Goal: Use online tool/utility: Utilize a website feature to perform a specific function

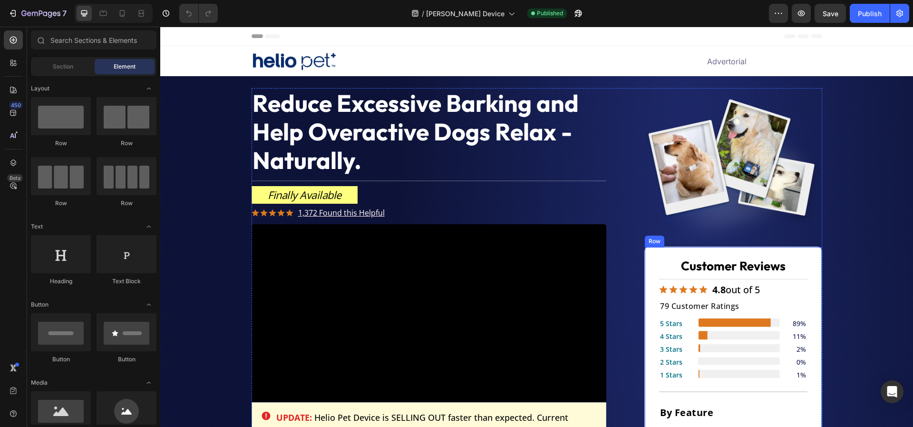
click at [677, 301] on span "79 Customer Ratings" at bounding box center [699, 306] width 79 height 10
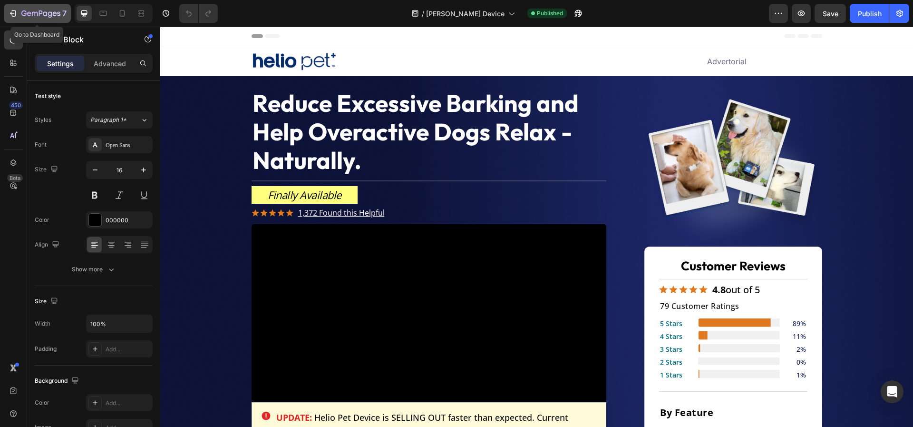
click at [36, 17] on icon "button" at bounding box center [40, 14] width 39 height 8
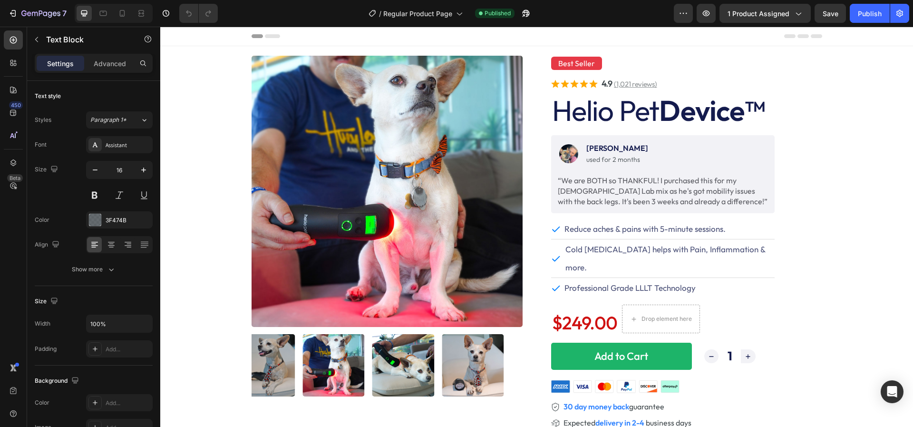
click at [636, 86] on u "(1,021 reviews)" at bounding box center [635, 83] width 43 height 9
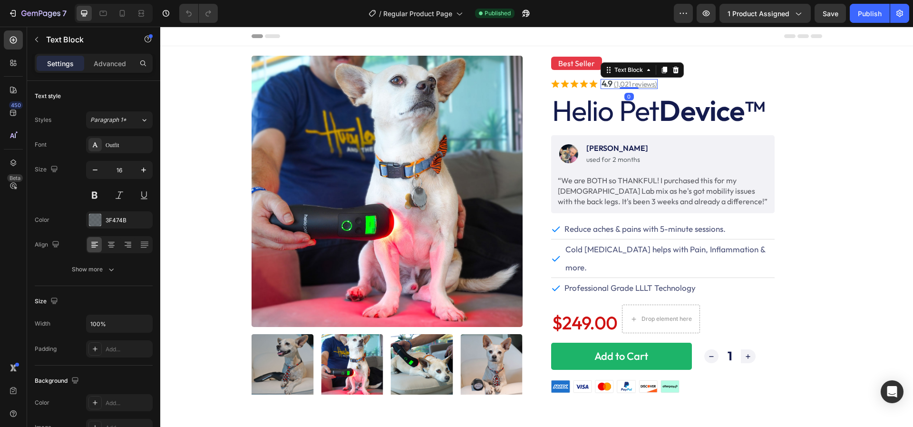
click at [629, 83] on u "(1,021 reviews)" at bounding box center [635, 83] width 43 height 9
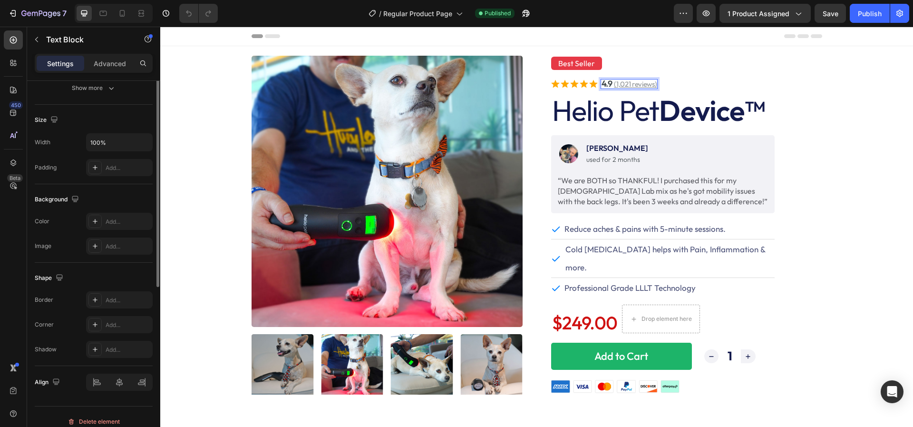
scroll to position [189, 0]
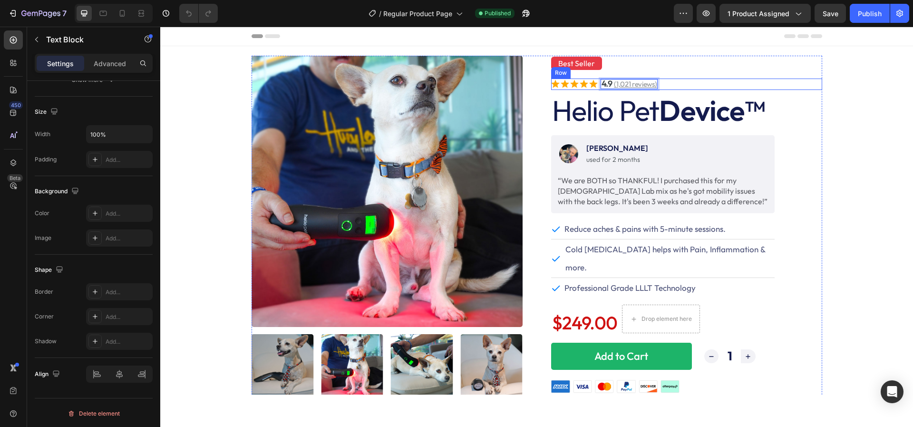
click at [729, 83] on div "Icon Icon Icon Icon Icon Icon List 4.9 (1,021 reviews) Text Block 0 Row" at bounding box center [686, 83] width 271 height 11
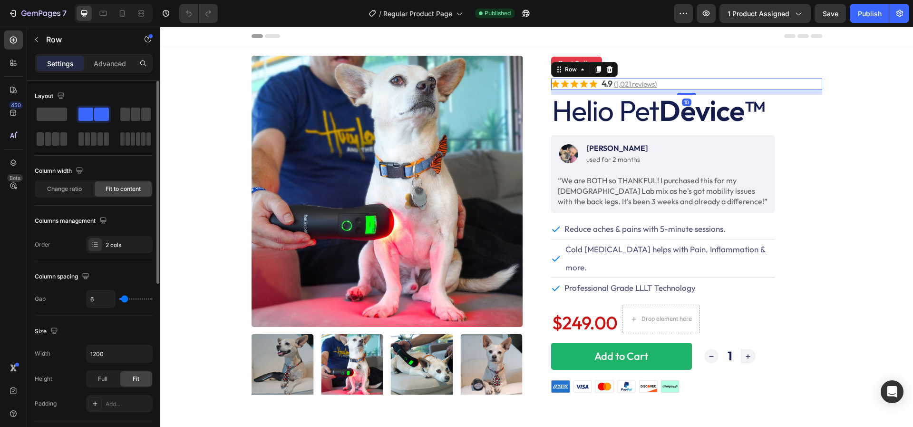
scroll to position [6, 0]
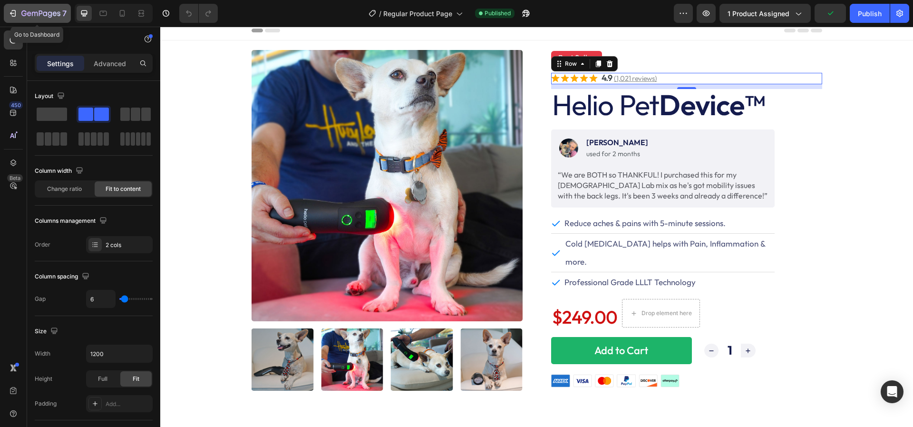
click at [54, 15] on icon "button" at bounding box center [40, 14] width 39 height 8
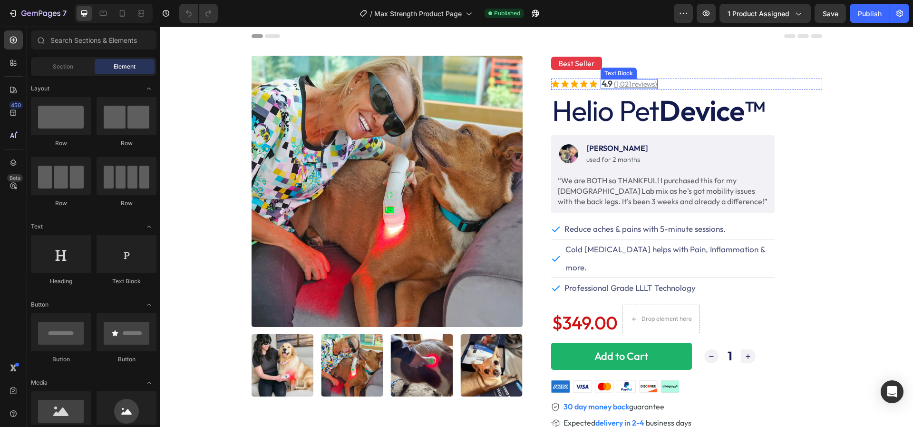
click at [657, 82] on u "(1,021 reviews)" at bounding box center [635, 83] width 43 height 9
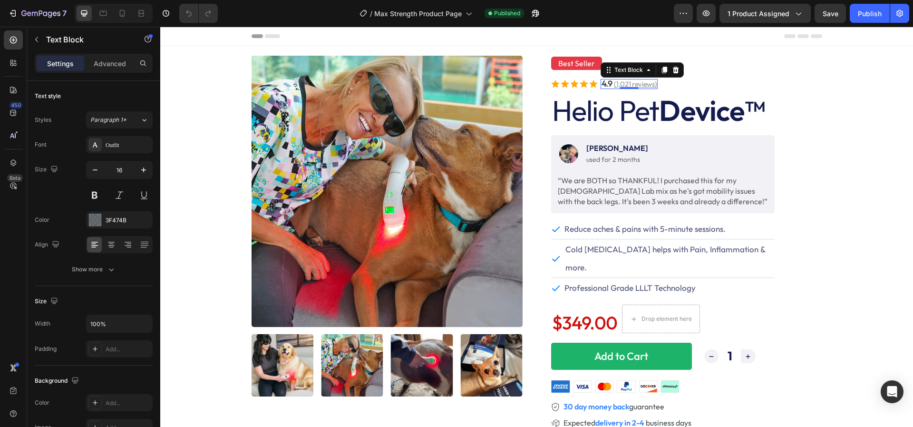
click at [625, 84] on u "(1,021 reviews)" at bounding box center [635, 83] width 43 height 9
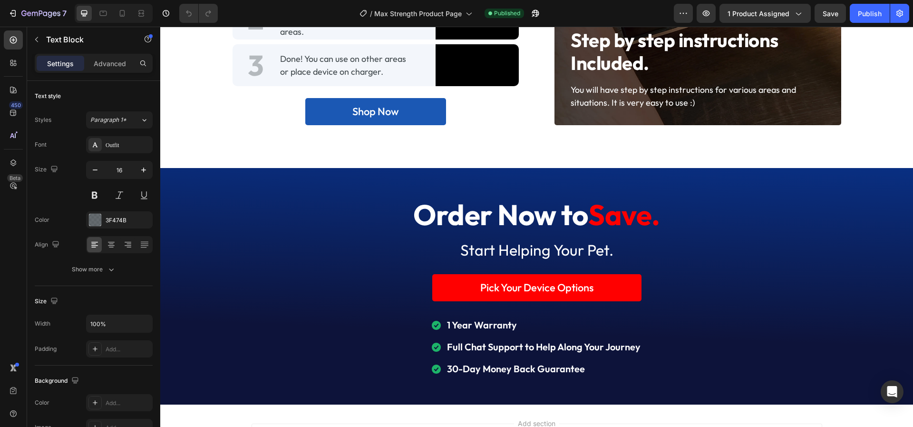
scroll to position [5789, 0]
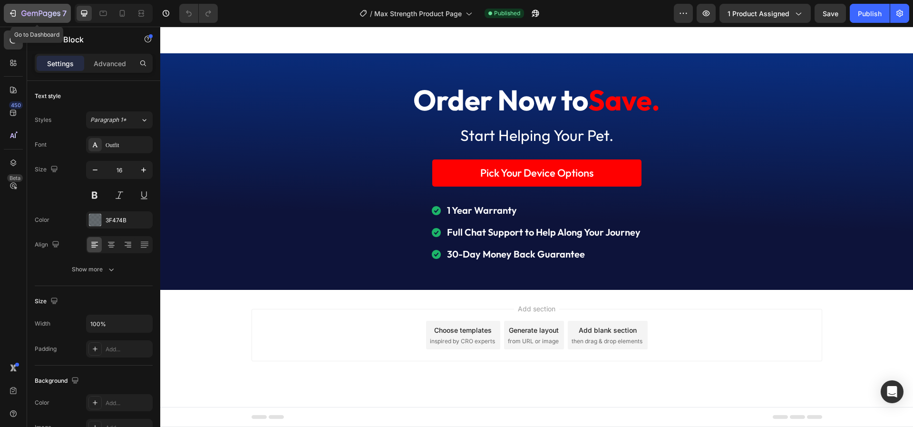
click at [18, 11] on div "7" at bounding box center [37, 13] width 59 height 11
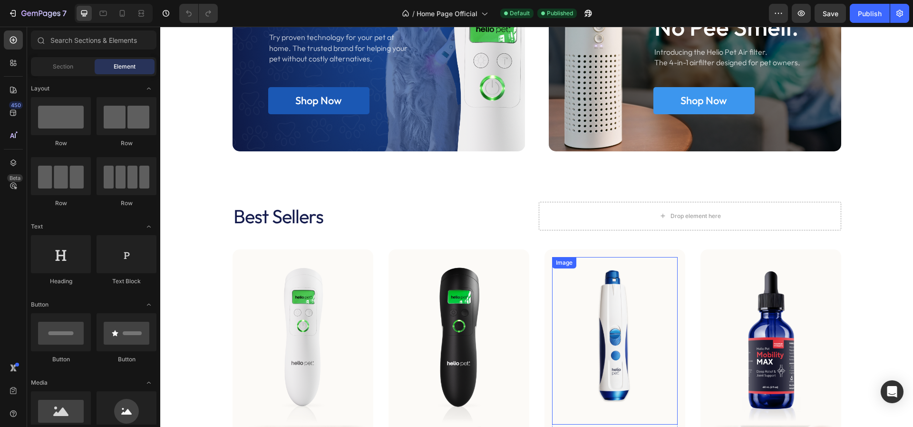
scroll to position [73, 0]
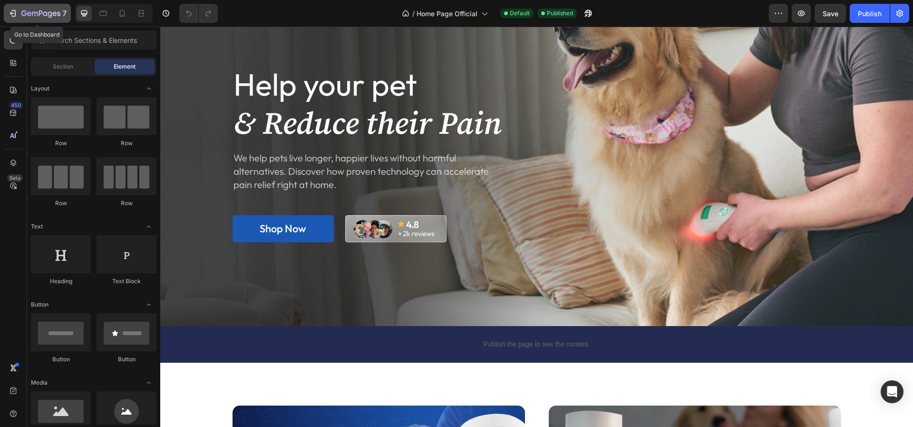
click at [49, 9] on div "7" at bounding box center [43, 13] width 45 height 11
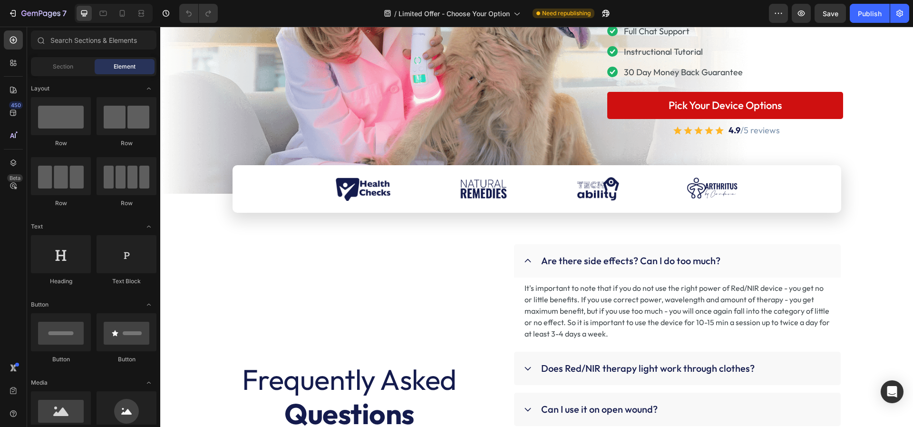
scroll to position [5310, 0]
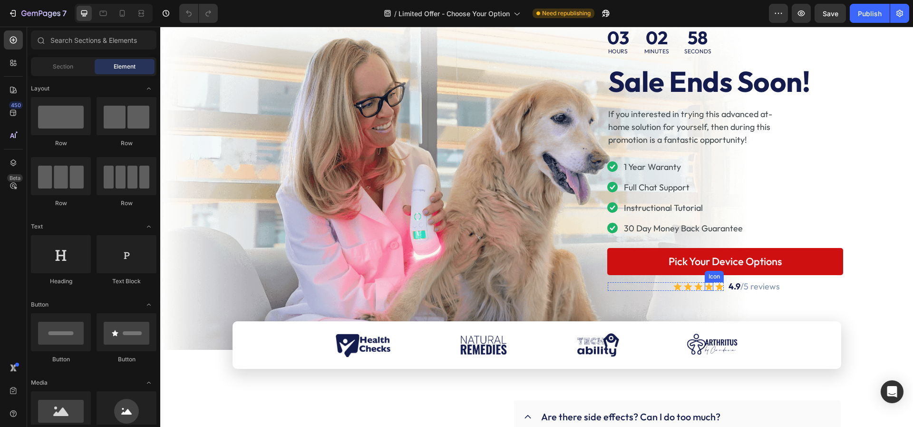
click at [707, 286] on icon at bounding box center [709, 286] width 9 height 8
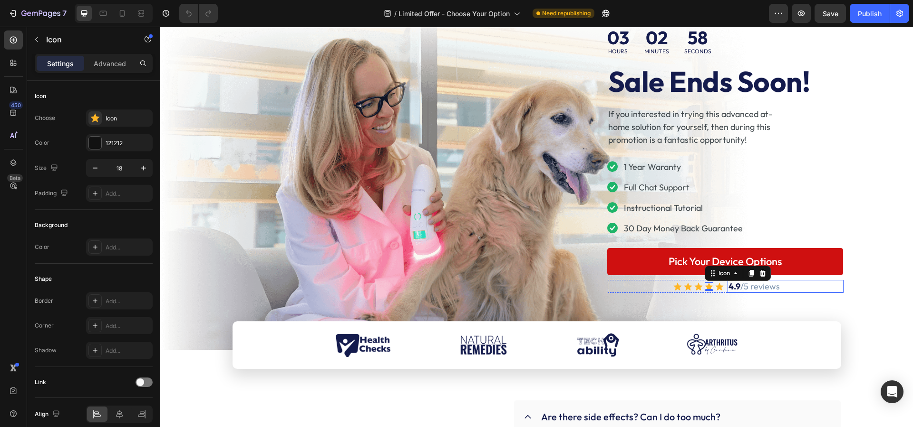
click at [762, 289] on p "4.9 /5 reviews" at bounding box center [786, 286] width 114 height 11
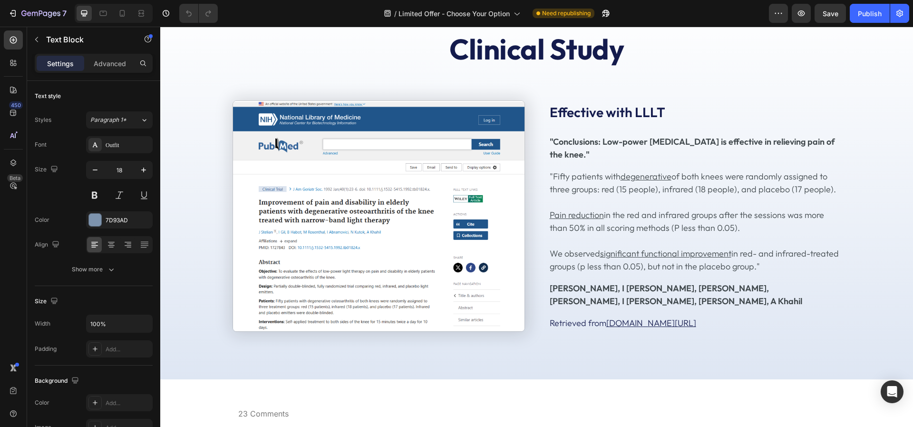
scroll to position [3358, 0]
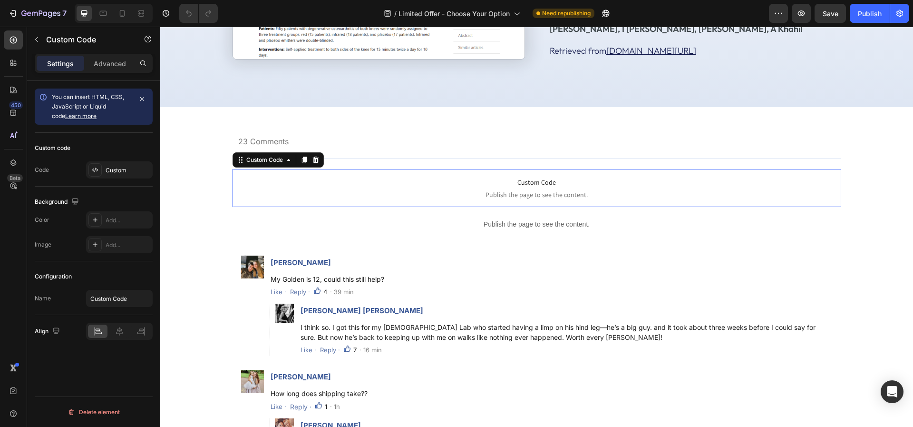
click at [617, 193] on span "Publish the page to see the content." at bounding box center [537, 195] width 609 height 10
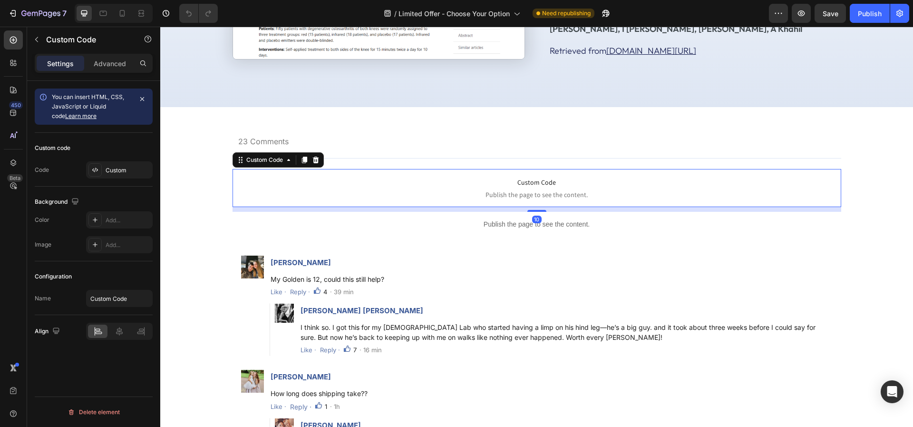
scroll to position [3358, 0]
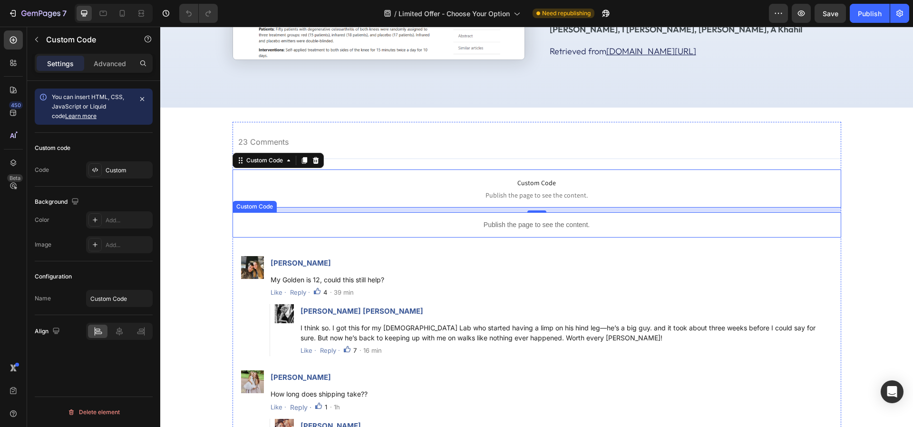
click at [305, 224] on p "Publish the page to see the content." at bounding box center [537, 225] width 609 height 10
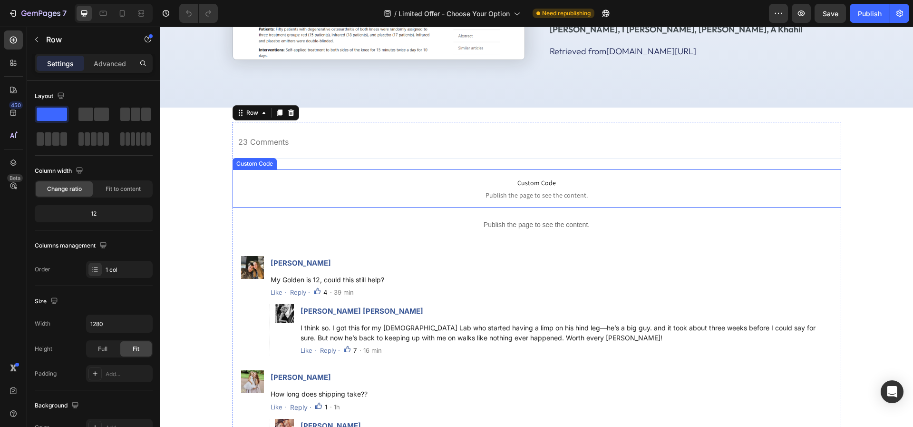
click at [384, 186] on span "Custom Code" at bounding box center [537, 182] width 609 height 11
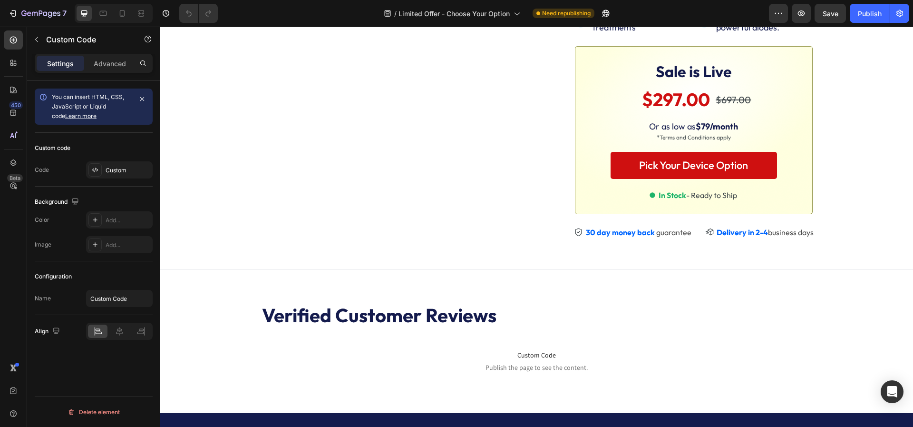
scroll to position [215, 0]
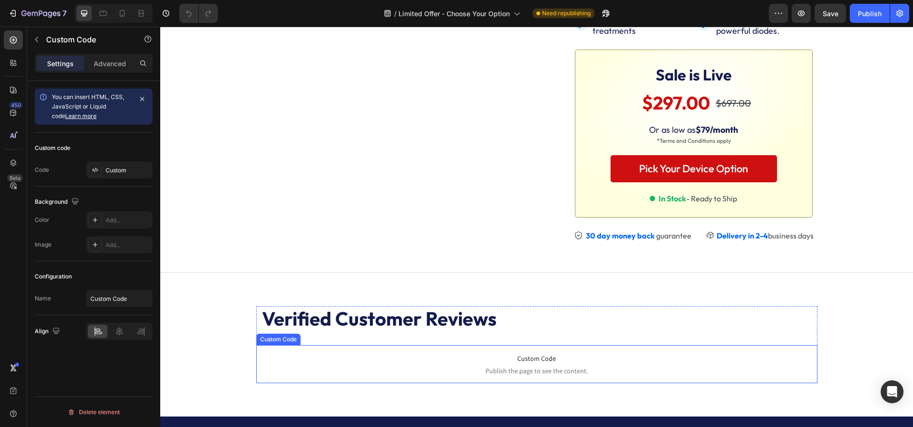
click at [456, 364] on span "Custom Code" at bounding box center [536, 357] width 561 height 11
click at [115, 166] on div "Custom" at bounding box center [128, 170] width 45 height 9
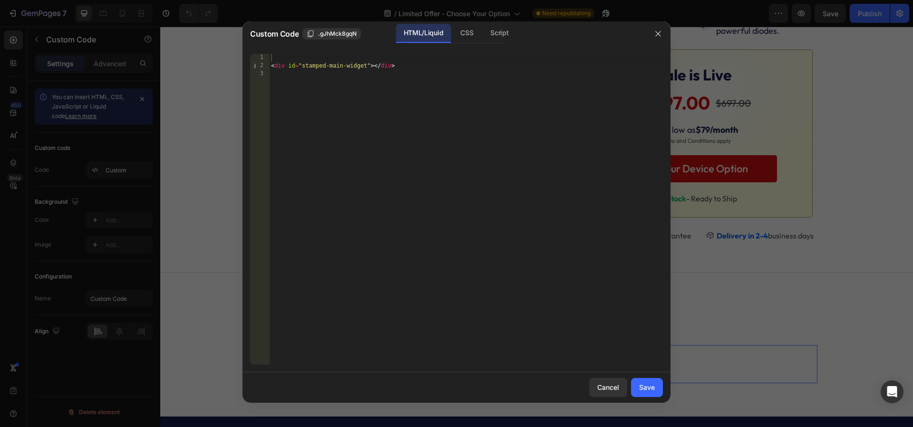
click at [435, 69] on div "< div id = "stamped-main-widget" > </ div >" at bounding box center [466, 217] width 394 height 327
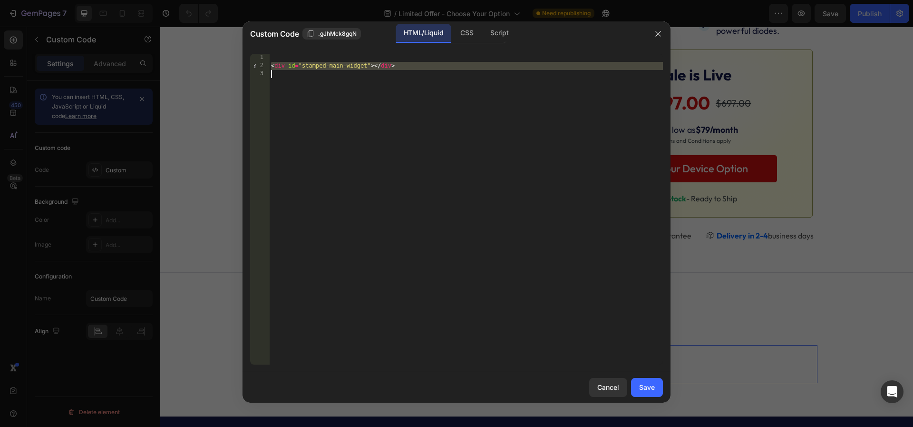
click at [435, 69] on div "< div id = "stamped-main-widget" > </ div >" at bounding box center [466, 217] width 394 height 327
type textarea "<div id="stamped-main-widget"></div>"
click at [636, 385] on button "Save" at bounding box center [647, 387] width 32 height 19
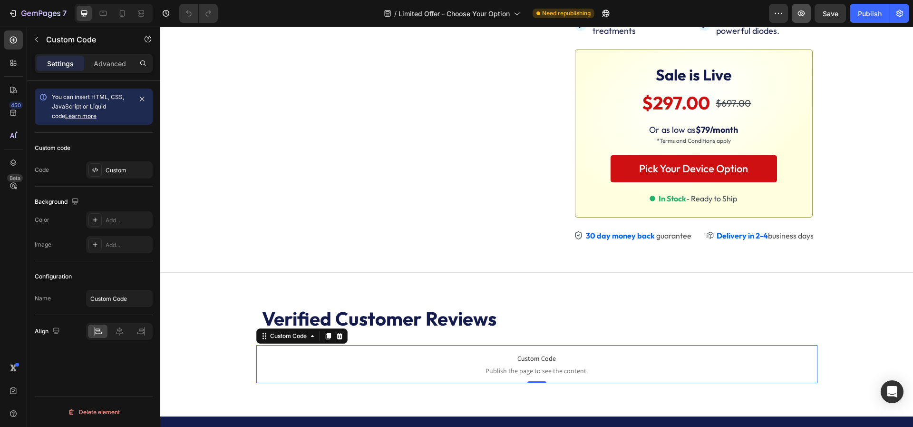
click at [803, 13] on icon "button" at bounding box center [801, 13] width 7 height 6
click at [131, 174] on div "Custom" at bounding box center [128, 170] width 45 height 9
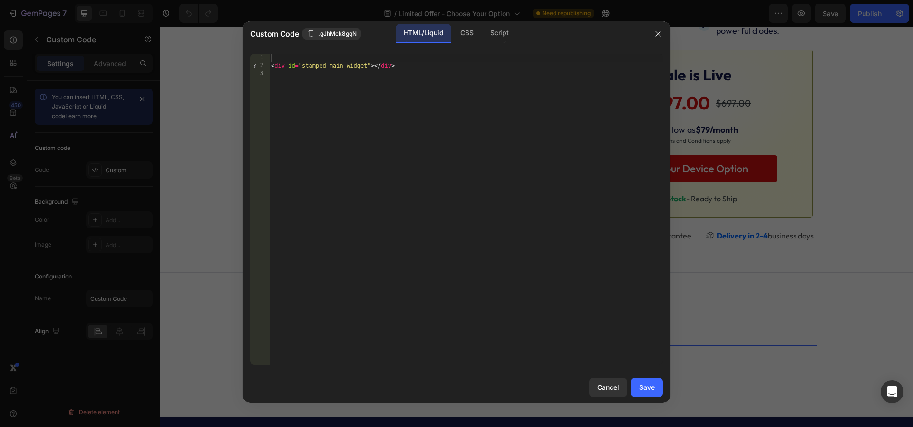
click at [420, 80] on div "< div id = "stamped-main-widget" > </ div >" at bounding box center [466, 217] width 394 height 327
click at [408, 67] on div "< div id = "stamped-main-widget" > </ div >" at bounding box center [466, 217] width 394 height 327
click at [407, 67] on div "< div id = "stamped-main-widget" > </ div >" at bounding box center [466, 217] width 394 height 327
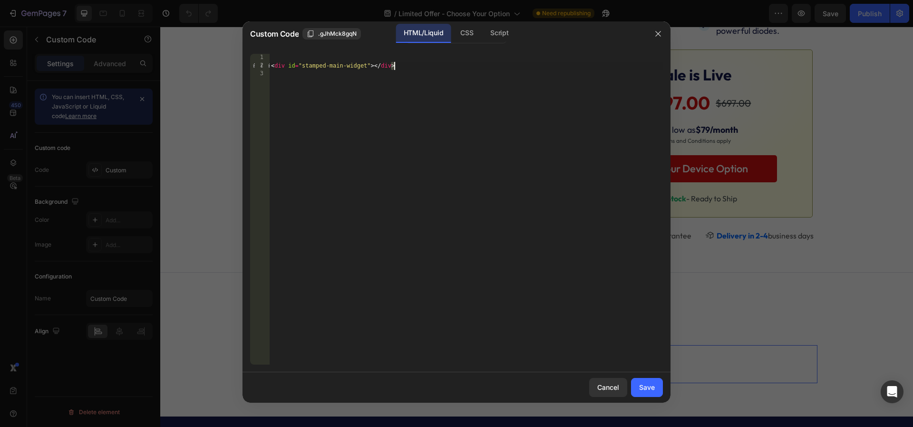
click at [407, 67] on div "< div id = "stamped-main-widget" > </ div >" at bounding box center [466, 217] width 394 height 327
type textarea "<div id="stamped-main-widget"></div>"
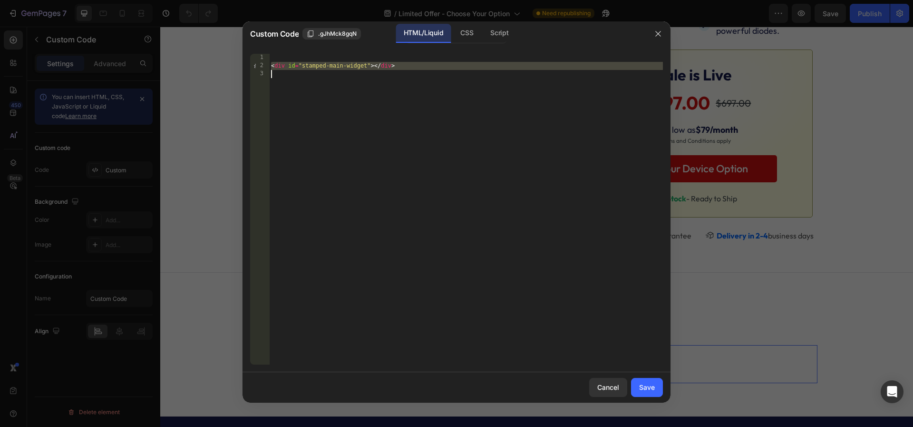
click at [407, 67] on div "< div id = "stamped-main-widget" > </ div >" at bounding box center [466, 217] width 394 height 327
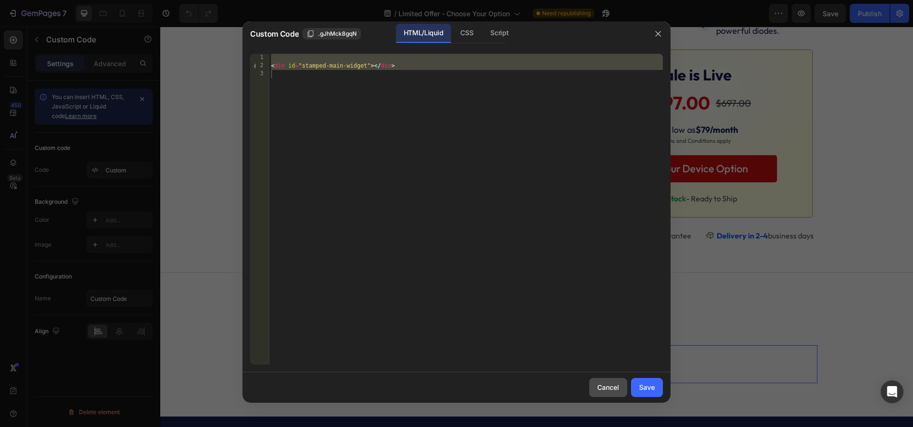
click at [618, 390] on div "Cancel" at bounding box center [608, 387] width 22 height 10
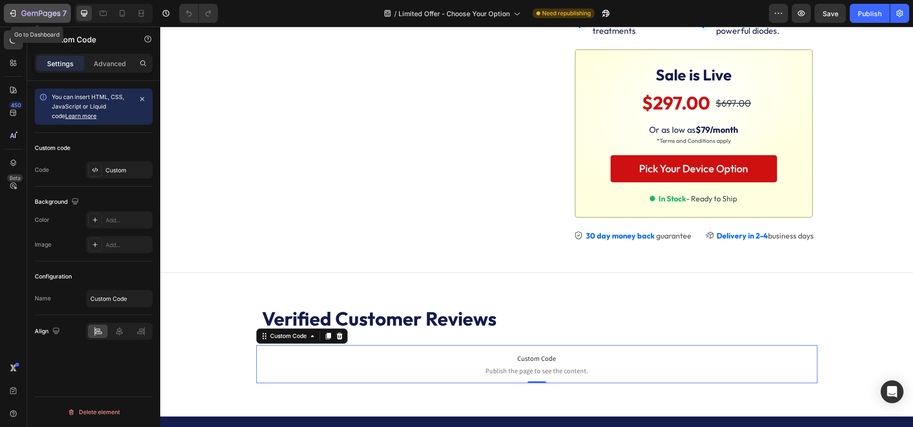
click at [27, 11] on icon "button" at bounding box center [40, 14] width 39 height 8
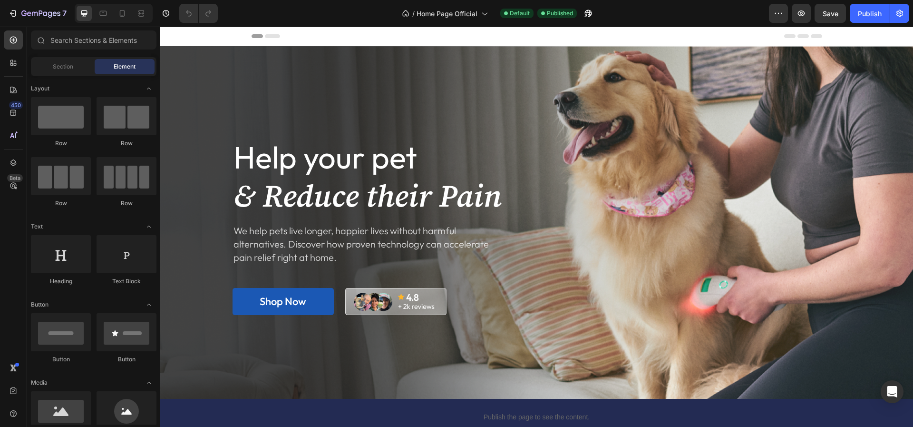
click at [180, 34] on span "Header" at bounding box center [188, 36] width 21 height 10
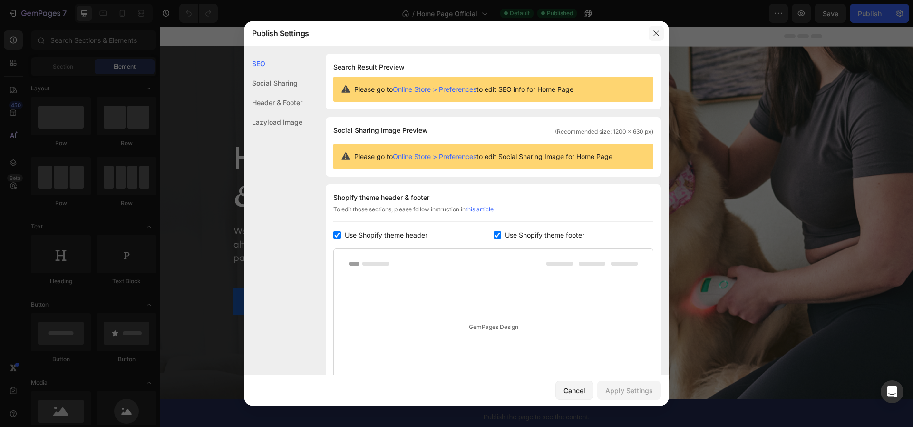
click at [655, 33] on icon "button" at bounding box center [657, 33] width 8 height 8
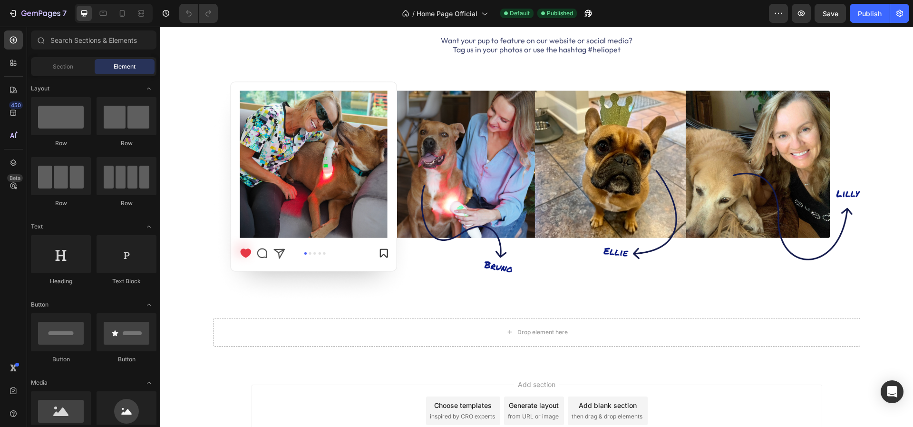
scroll to position [2185, 0]
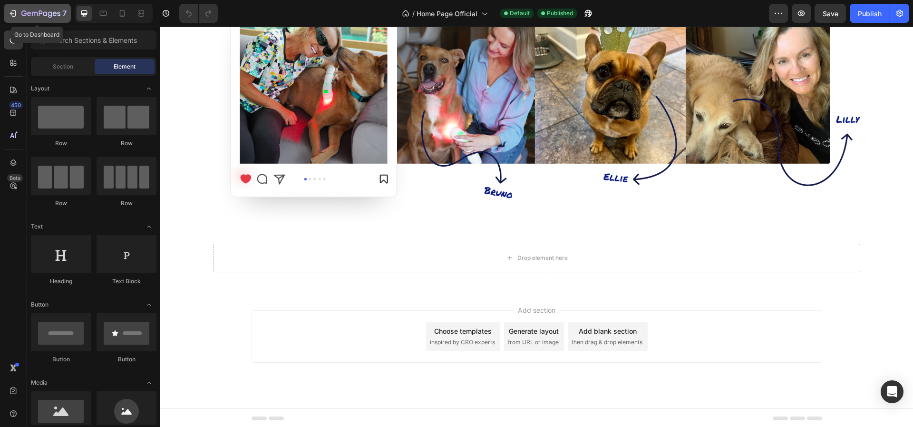
click at [39, 12] on icon "button" at bounding box center [40, 14] width 39 height 8
